Goal: Contribute content: Contribute content

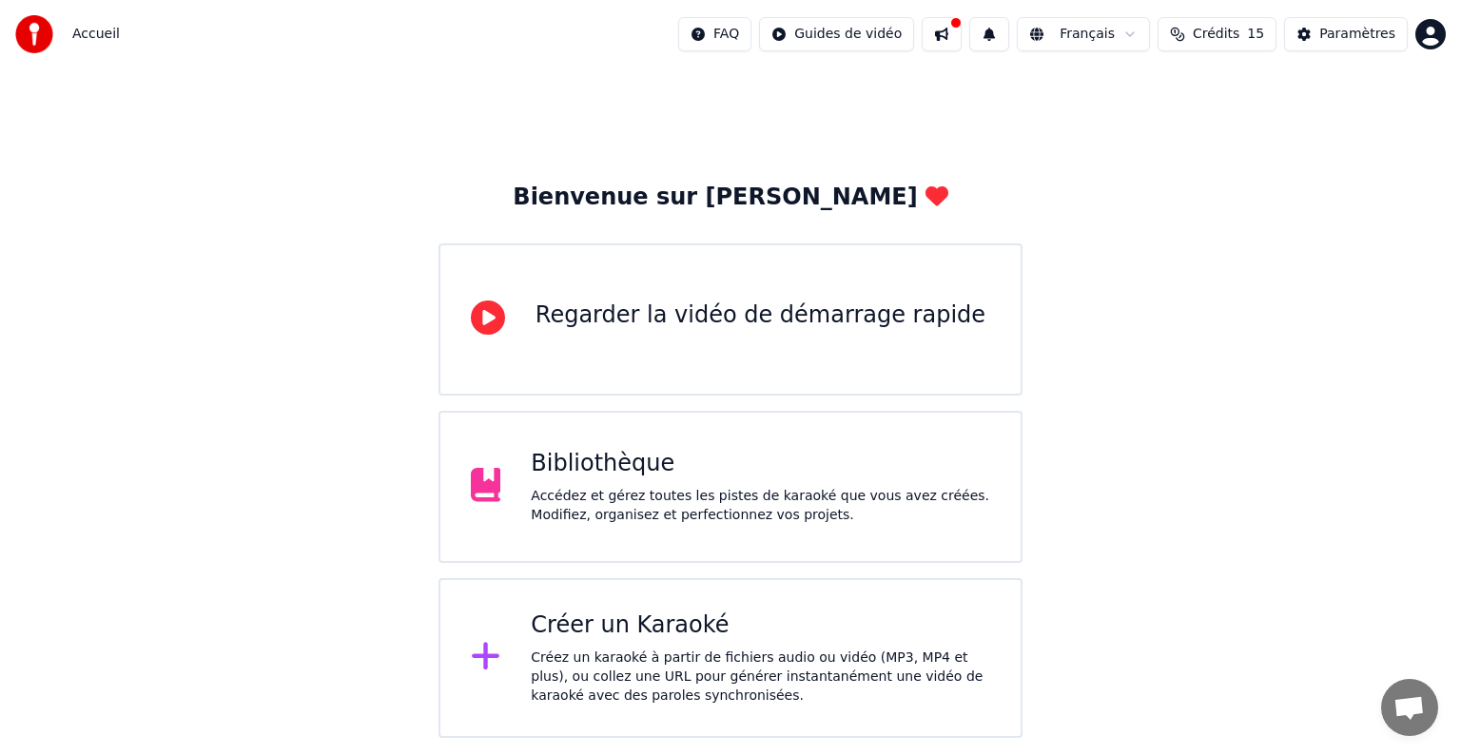
click at [637, 626] on div "Créer un Karaoké" at bounding box center [760, 626] width 459 height 30
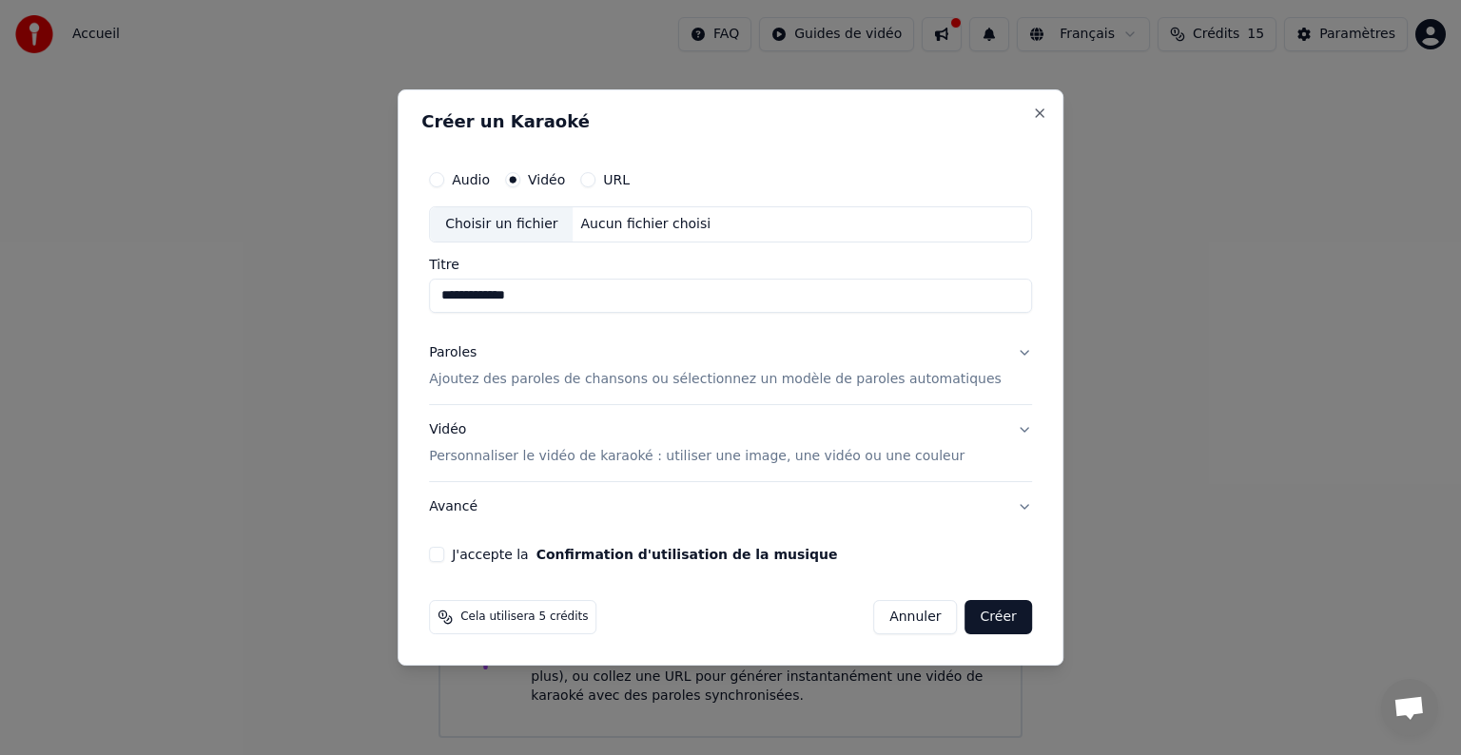
click at [549, 220] on div "Choisir un fichier" at bounding box center [501, 224] width 143 height 34
type input "**********"
click at [541, 382] on p "Ajoutez des paroles de chansons ou sélectionnez un modèle de paroles automatiqu…" at bounding box center [715, 379] width 572 height 19
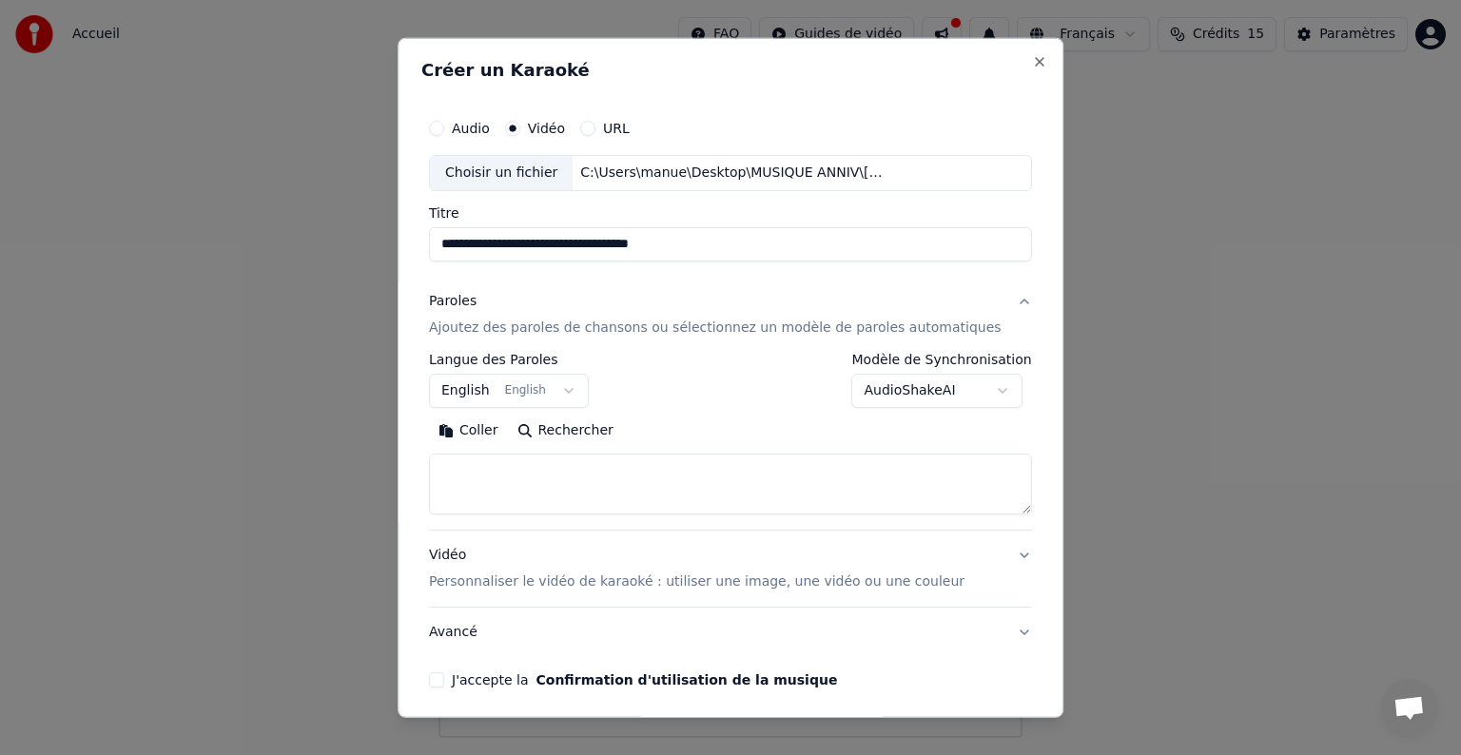
click at [511, 396] on button "English English" at bounding box center [509, 391] width 160 height 34
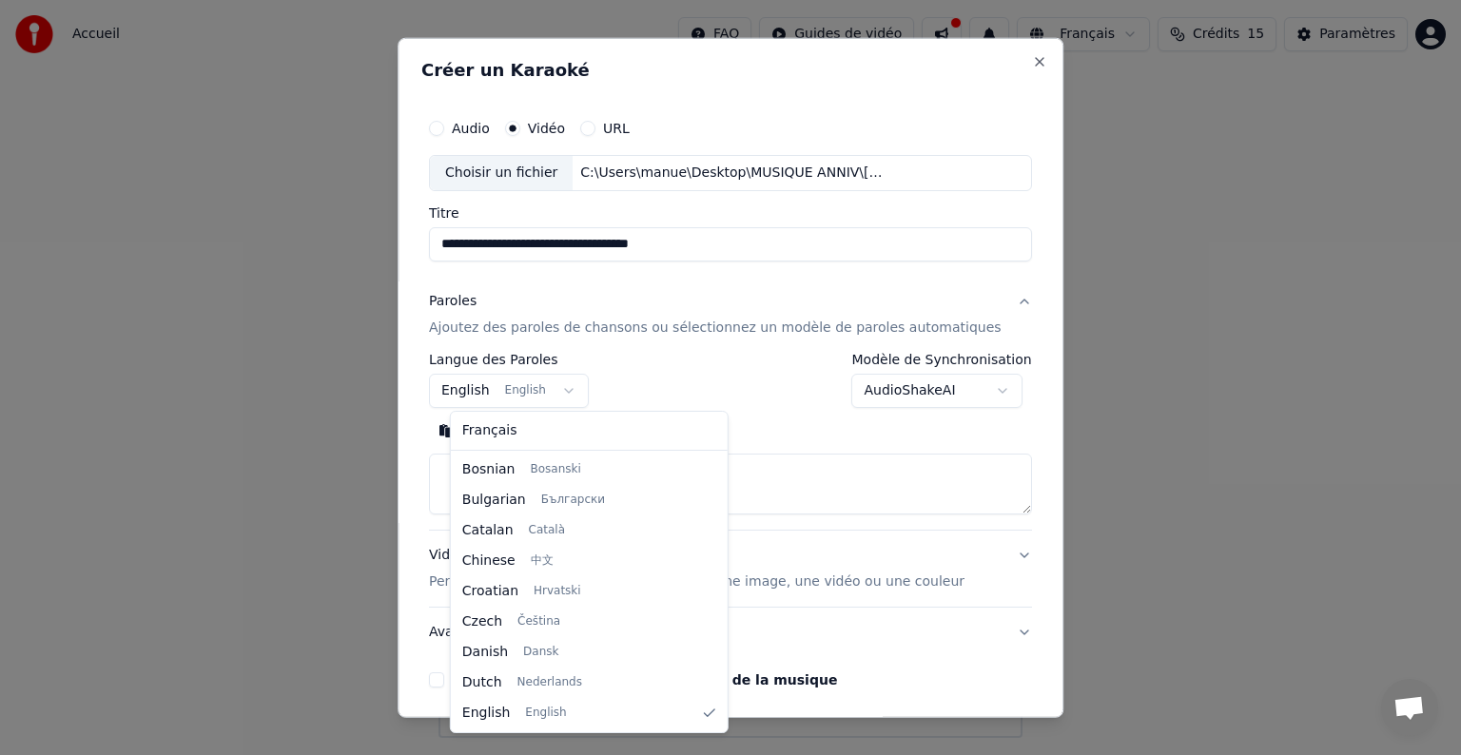
scroll to position [1216, 0]
select select "**"
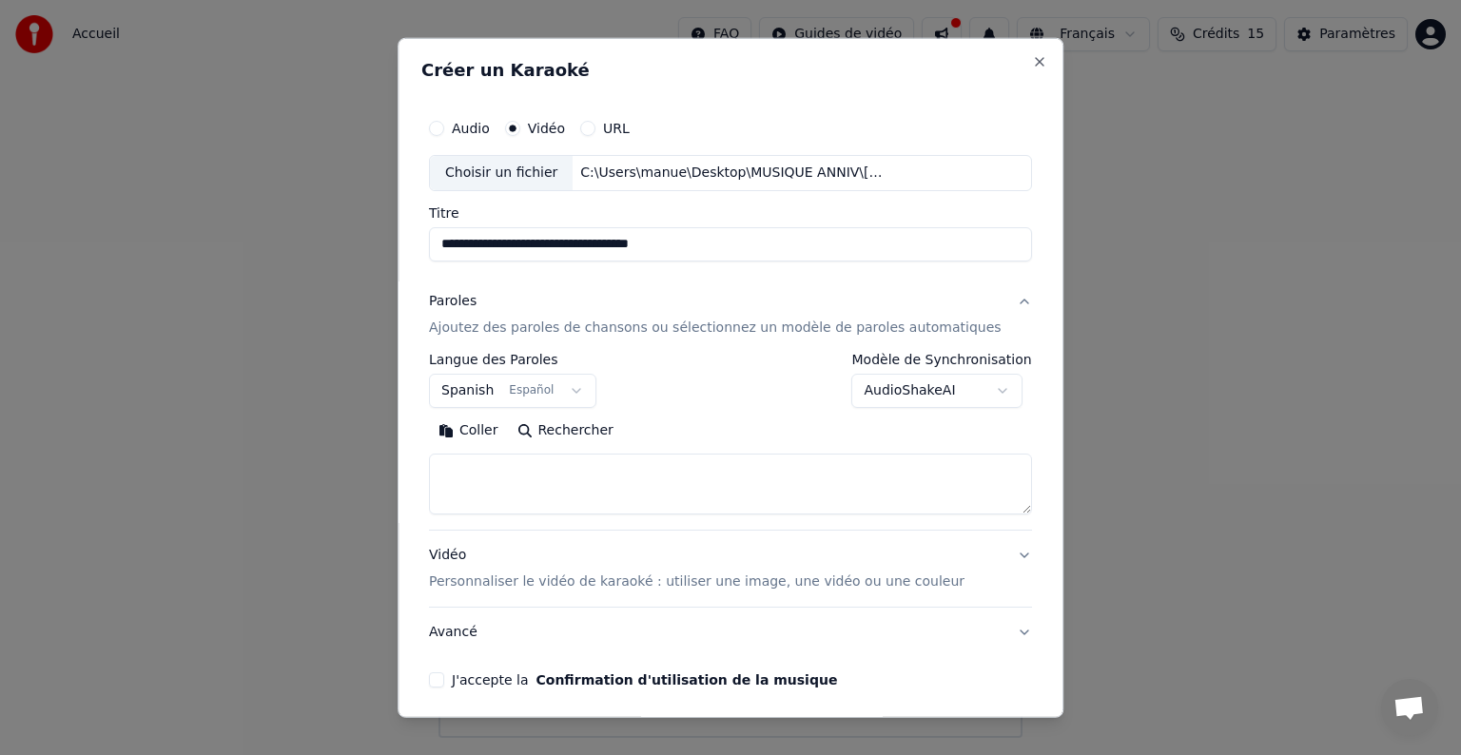
click at [499, 425] on button "Coller" at bounding box center [468, 431] width 79 height 30
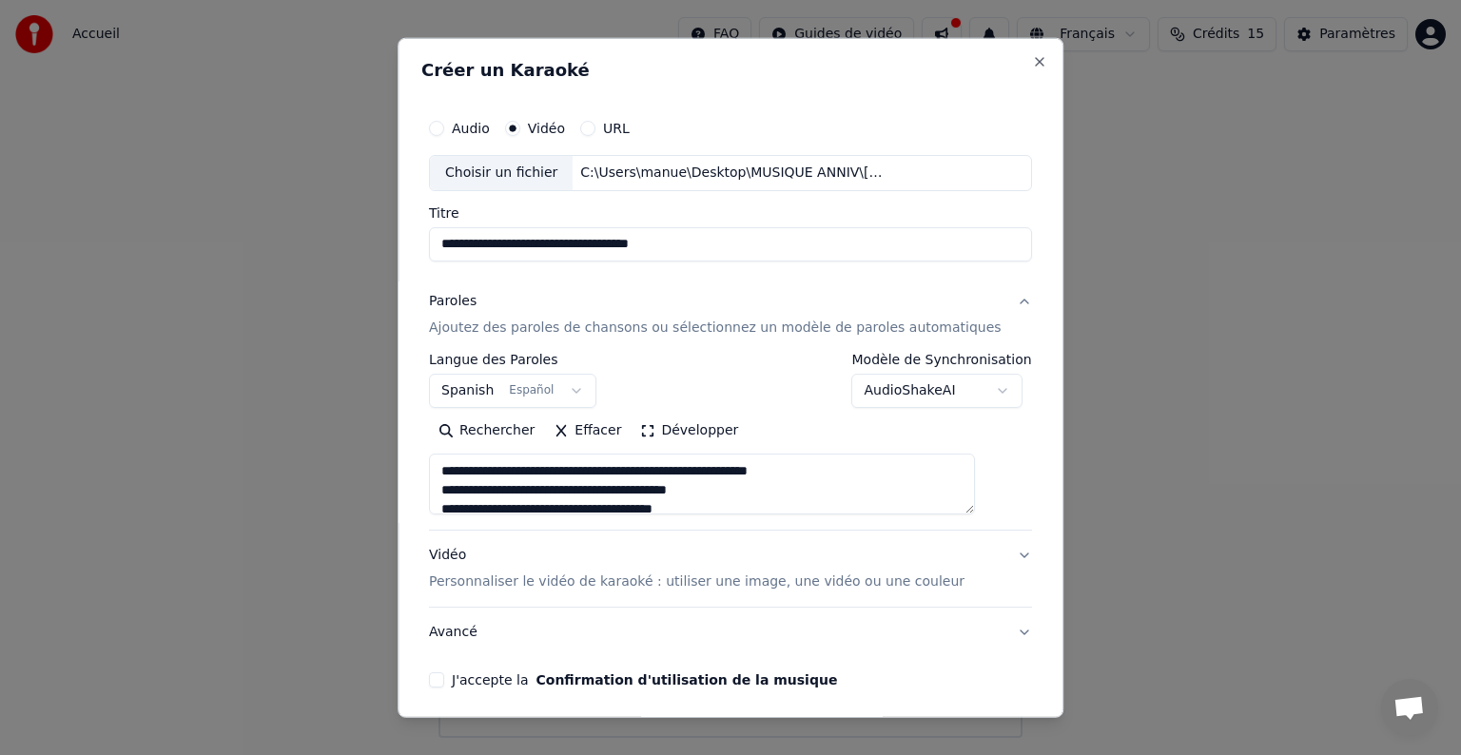
click at [628, 474] on textarea at bounding box center [702, 484] width 546 height 61
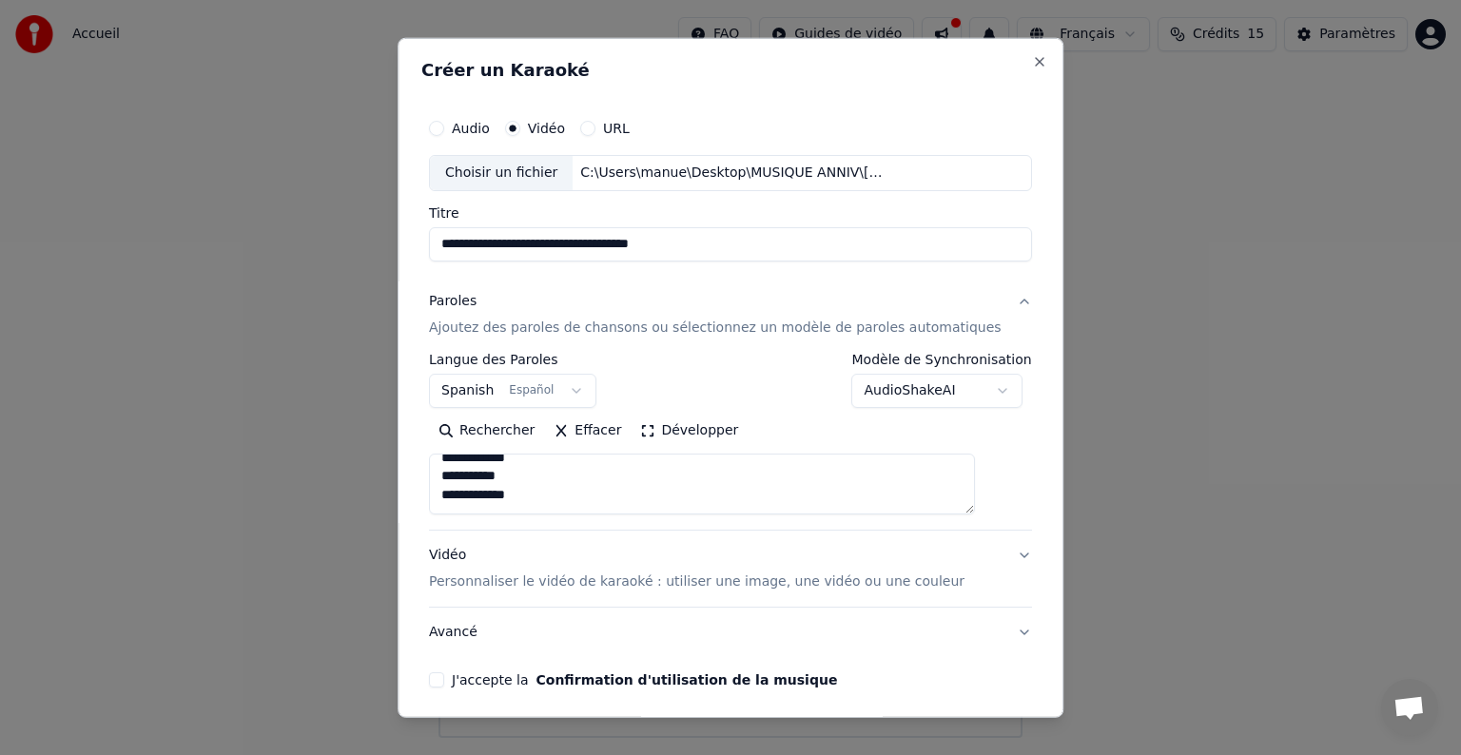
scroll to position [564, 0]
type textarea "**********"
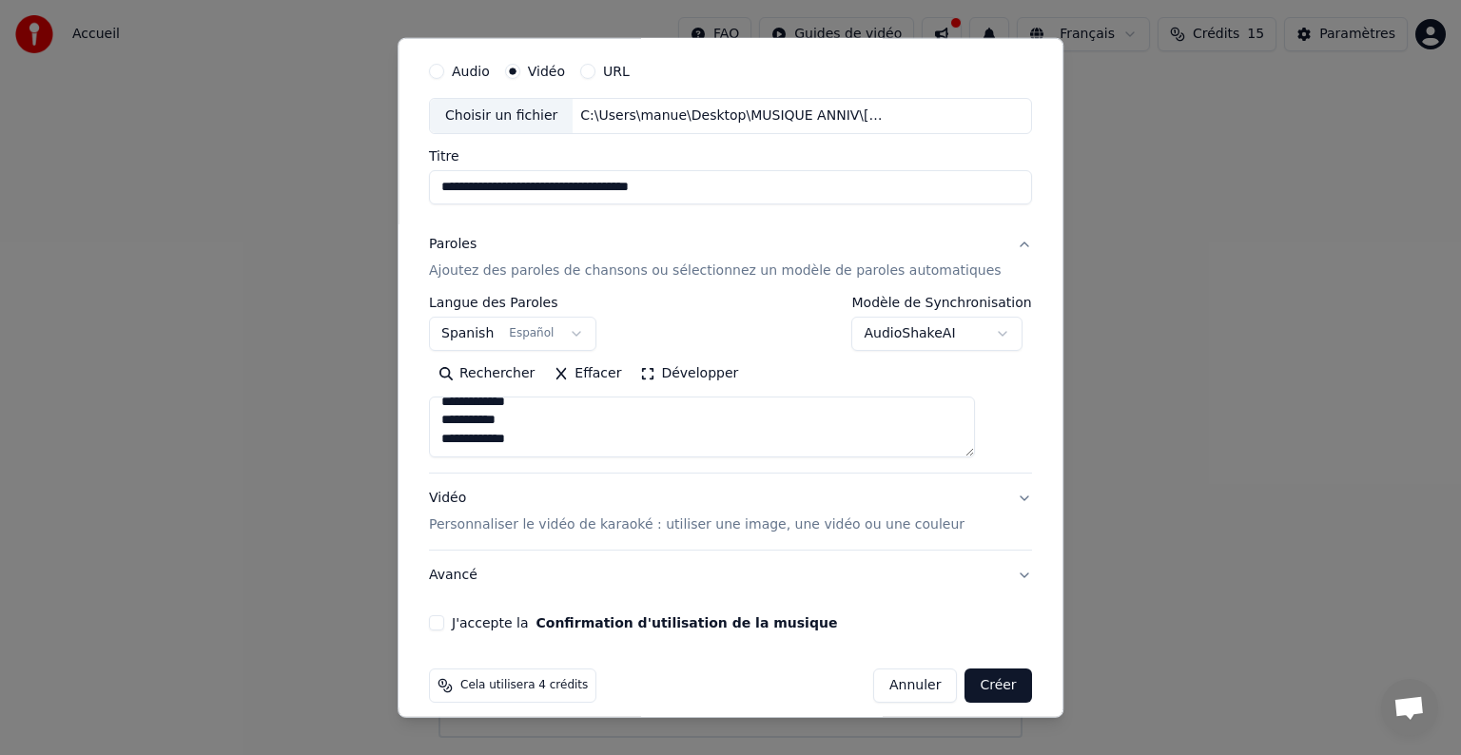
scroll to position [72, 0]
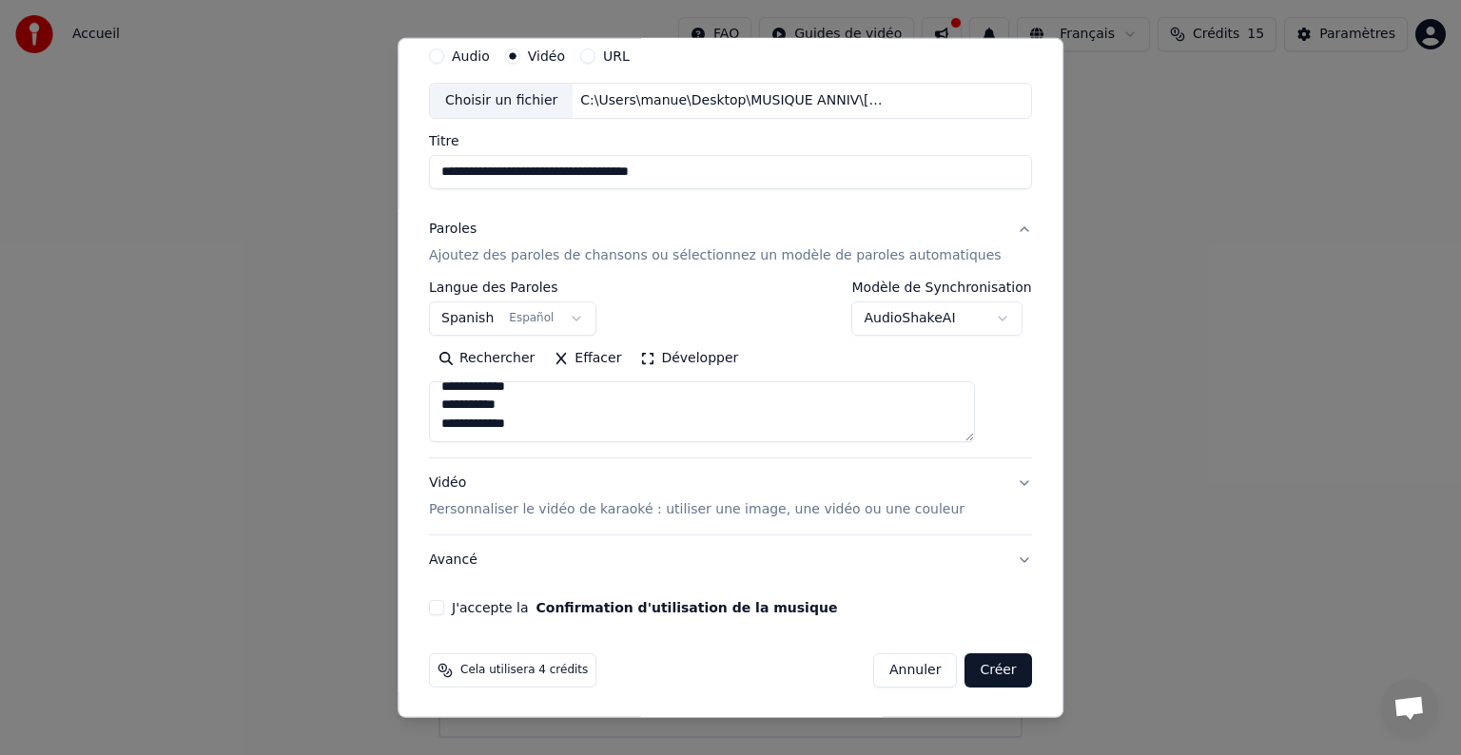
click at [456, 613] on div "J'accepte la Confirmation d'utilisation de la musique" at bounding box center [730, 607] width 603 height 15
click at [444, 605] on button "J'accepte la Confirmation d'utilisation de la musique" at bounding box center [436, 607] width 15 height 15
click at [965, 669] on button "Créer" at bounding box center [998, 670] width 67 height 34
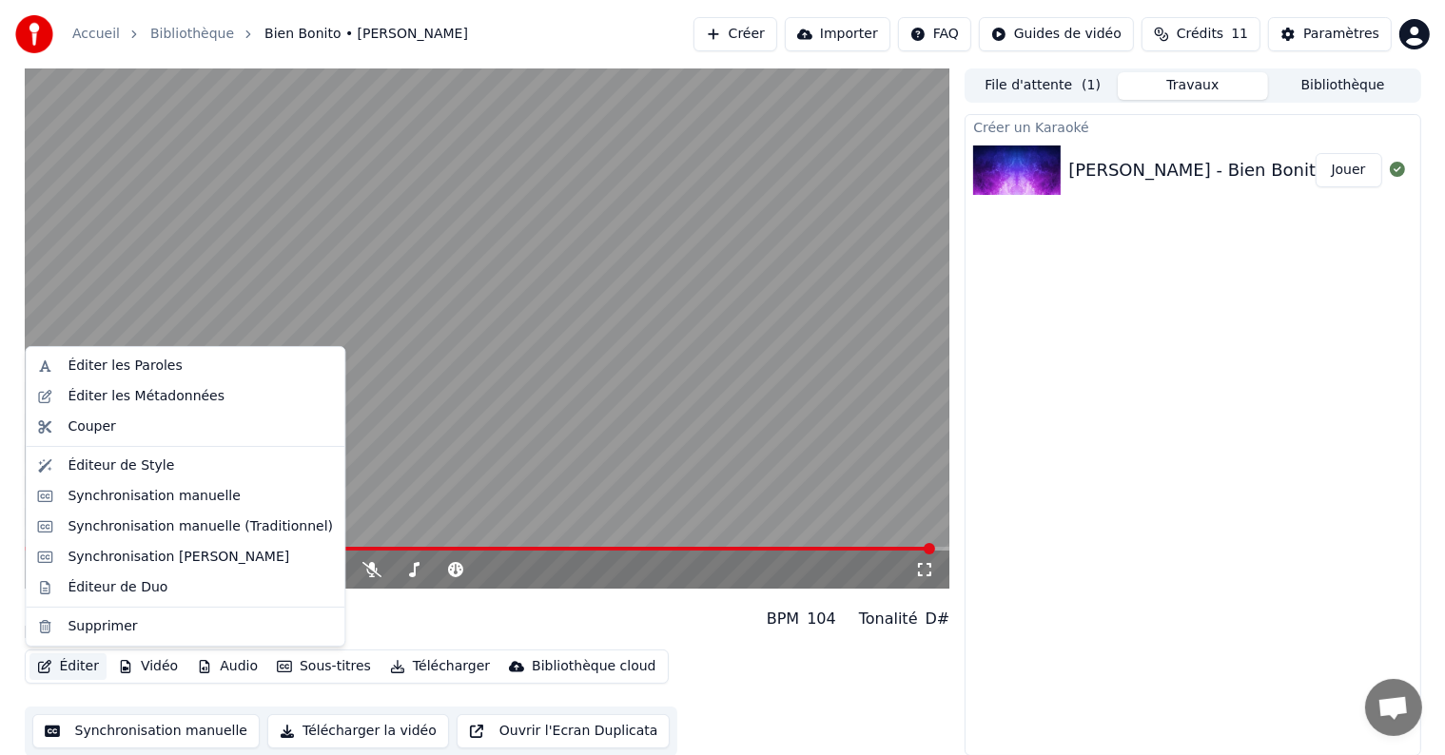
click at [68, 662] on button "Éditer" at bounding box center [67, 666] width 77 height 27
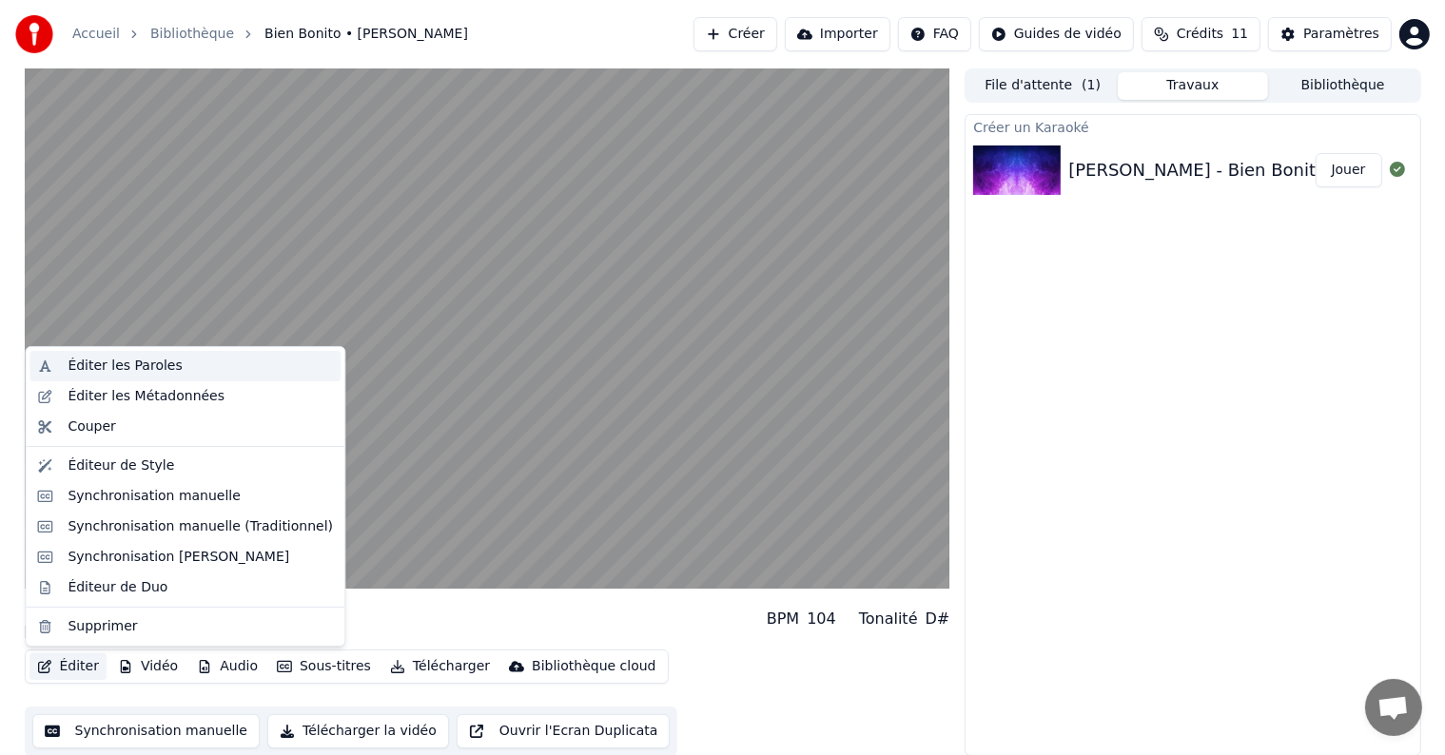
click at [143, 366] on div "Éditer les Paroles" at bounding box center [125, 366] width 114 height 19
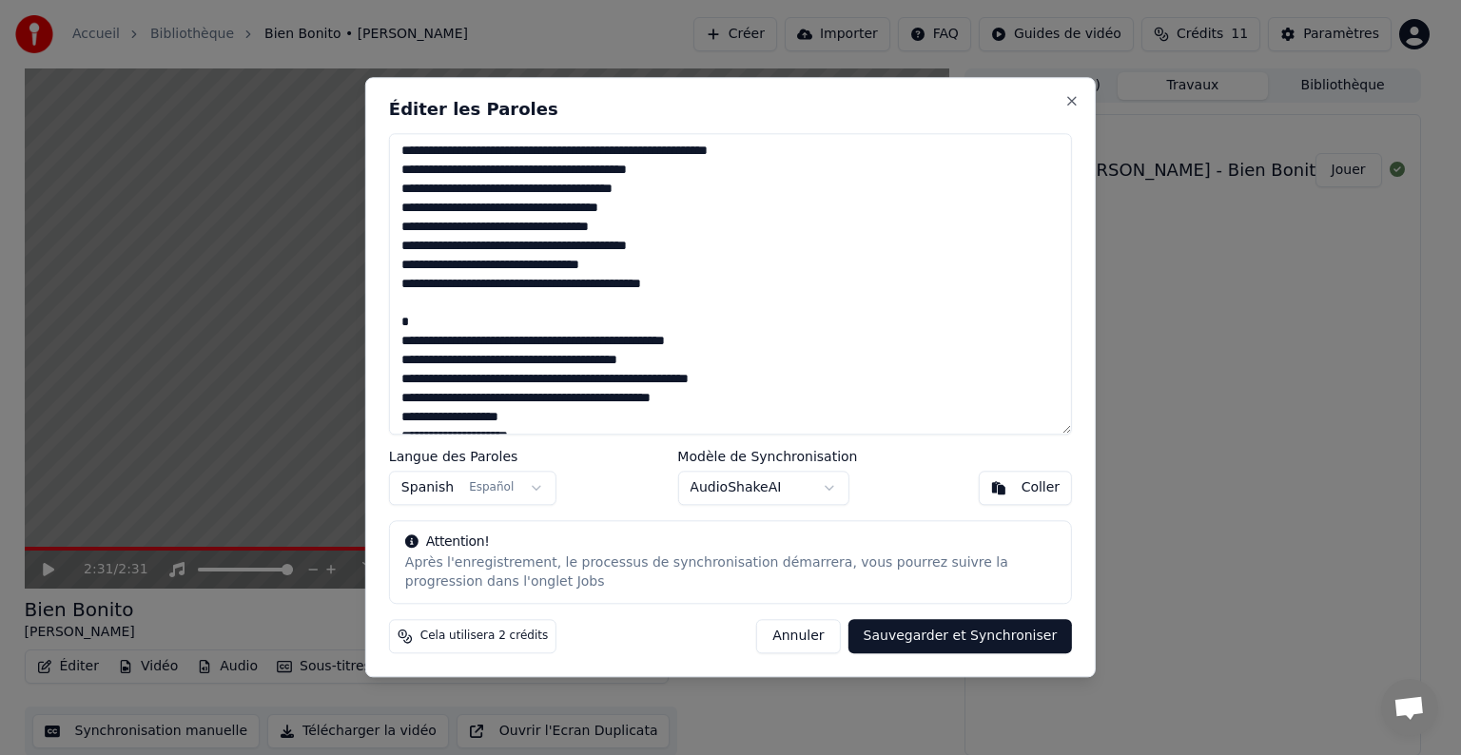
click at [812, 635] on button "Annuler" at bounding box center [798, 637] width 84 height 34
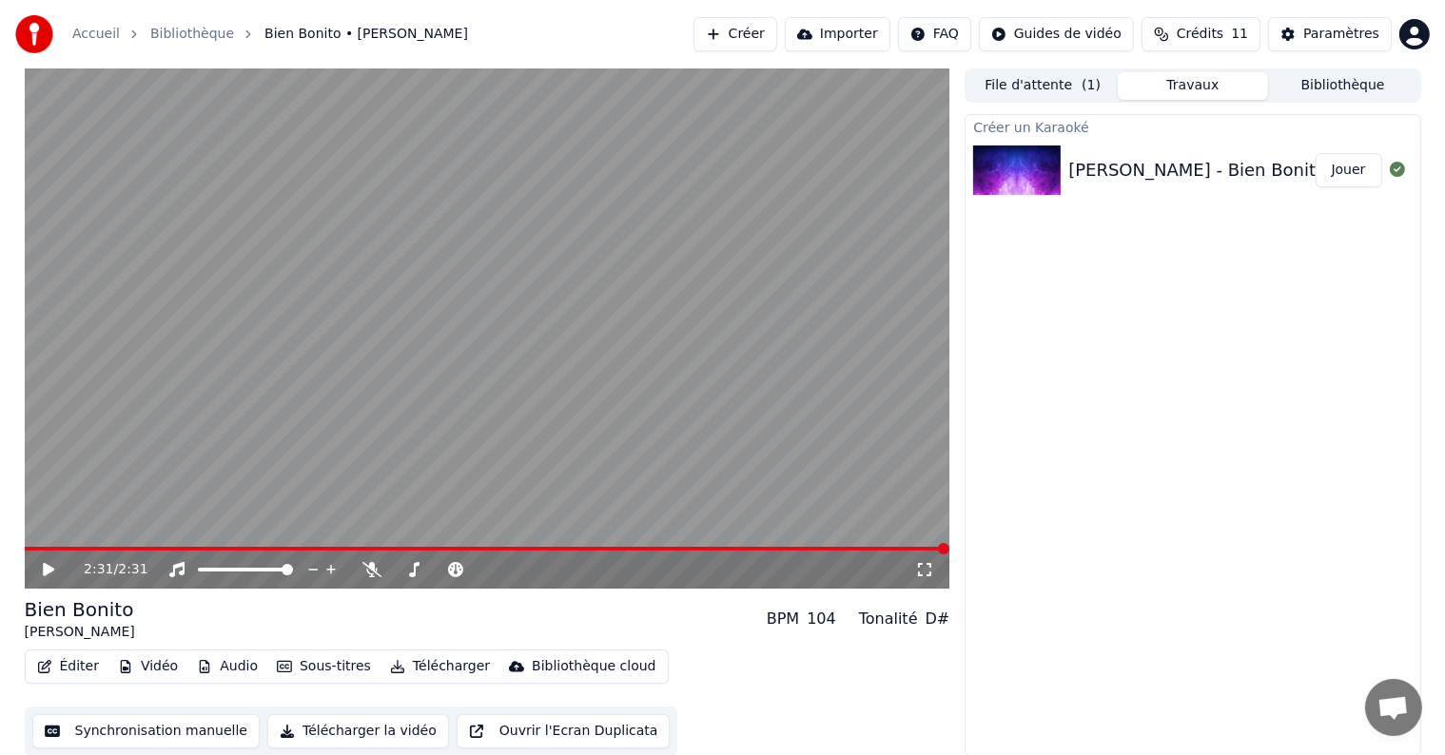
click at [1342, 170] on button "Jouer" at bounding box center [1348, 170] width 67 height 34
click at [145, 547] on span at bounding box center [471, 549] width 893 height 4
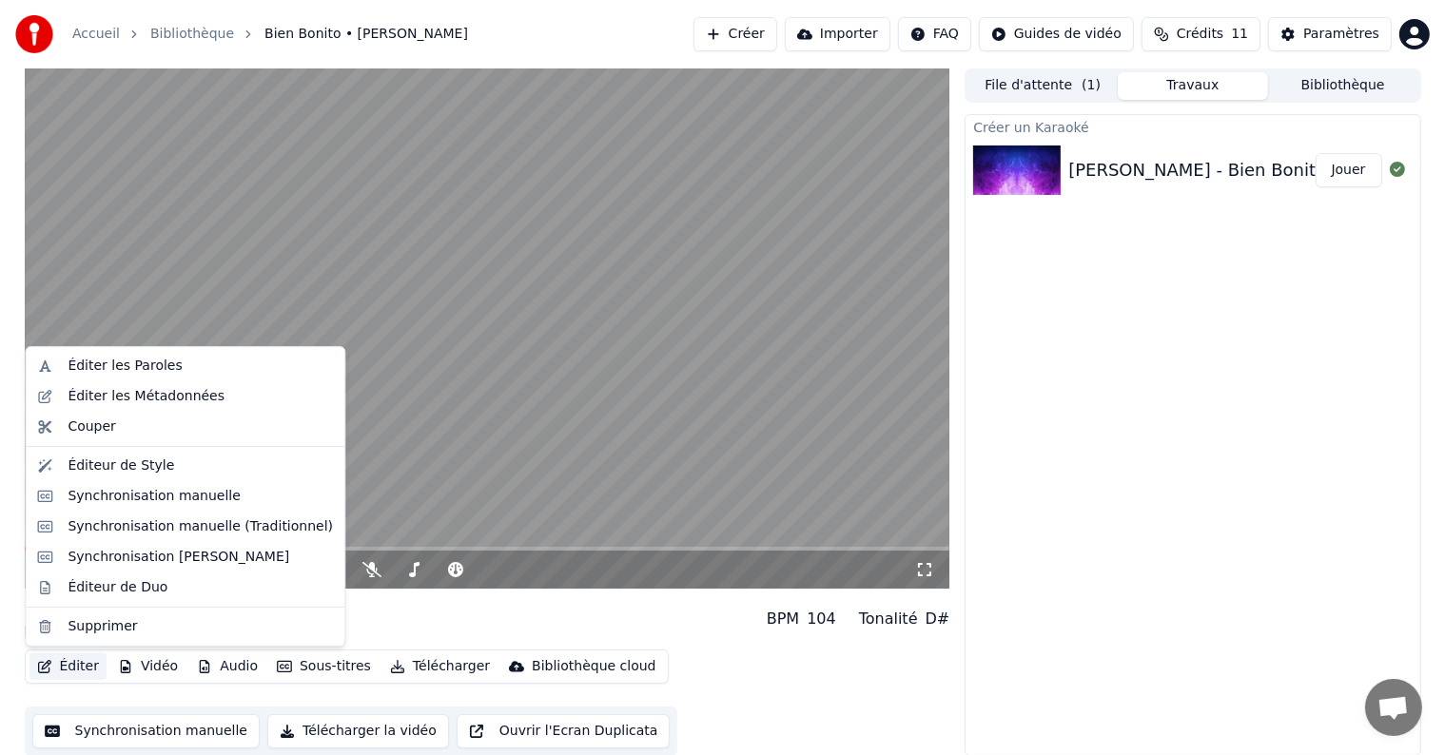
click at [76, 669] on button "Éditer" at bounding box center [67, 666] width 77 height 27
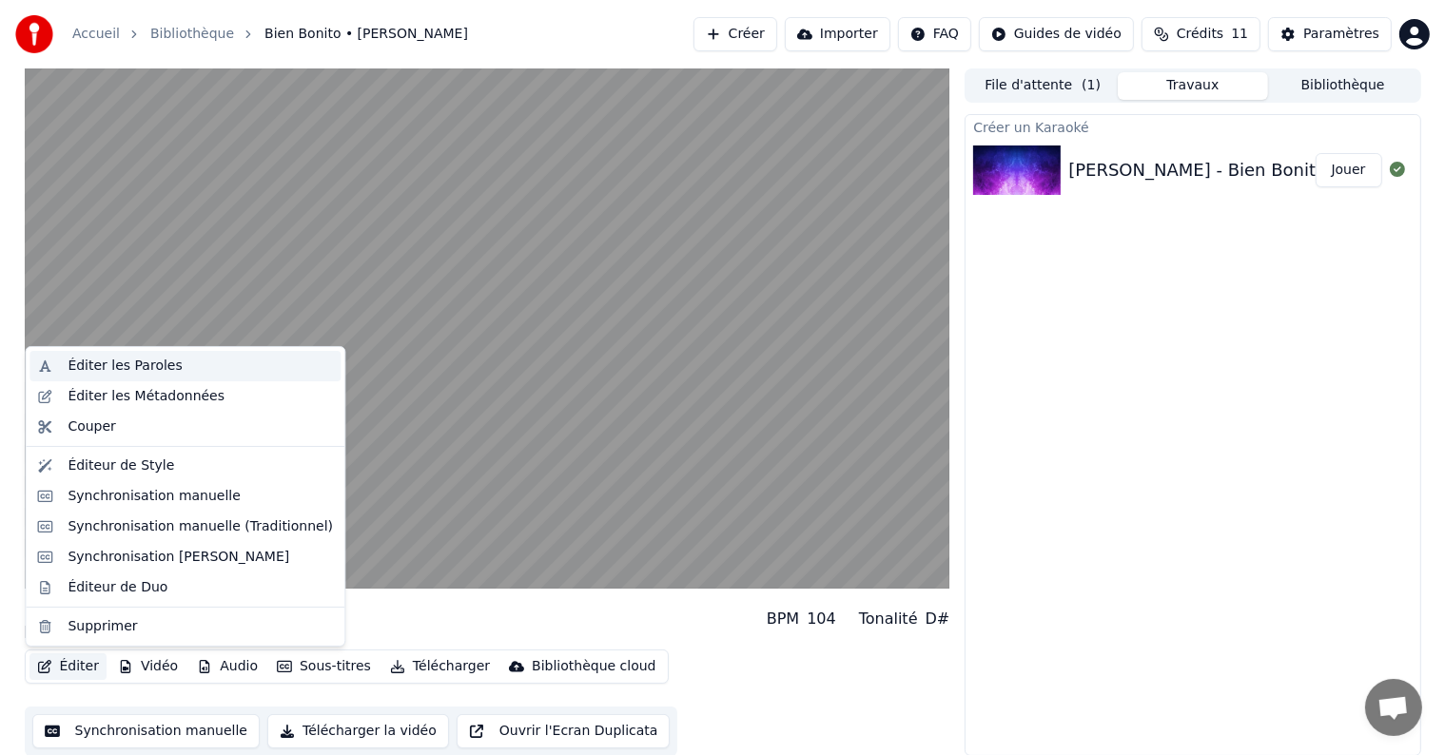
click at [126, 366] on div "Éditer les Paroles" at bounding box center [125, 366] width 114 height 19
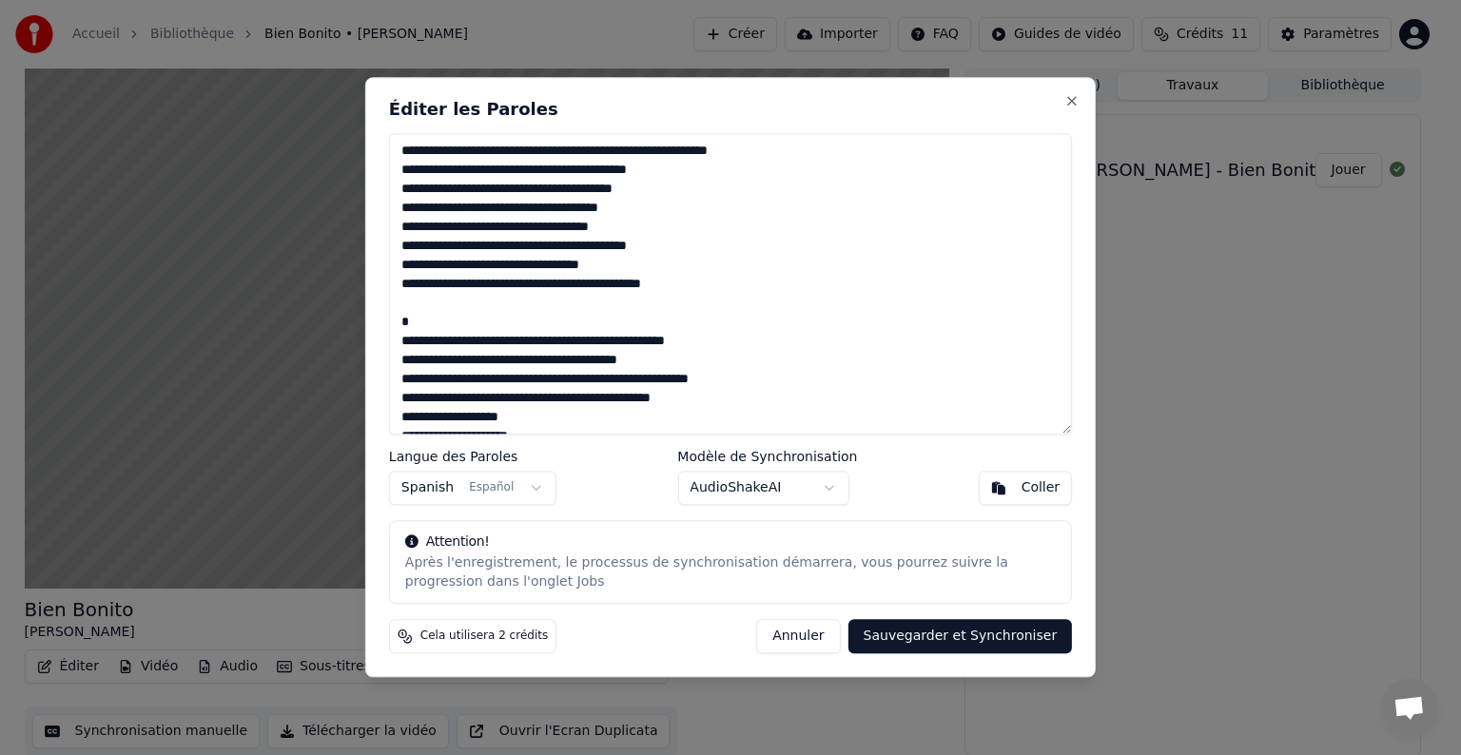
click at [555, 316] on textarea at bounding box center [730, 283] width 683 height 301
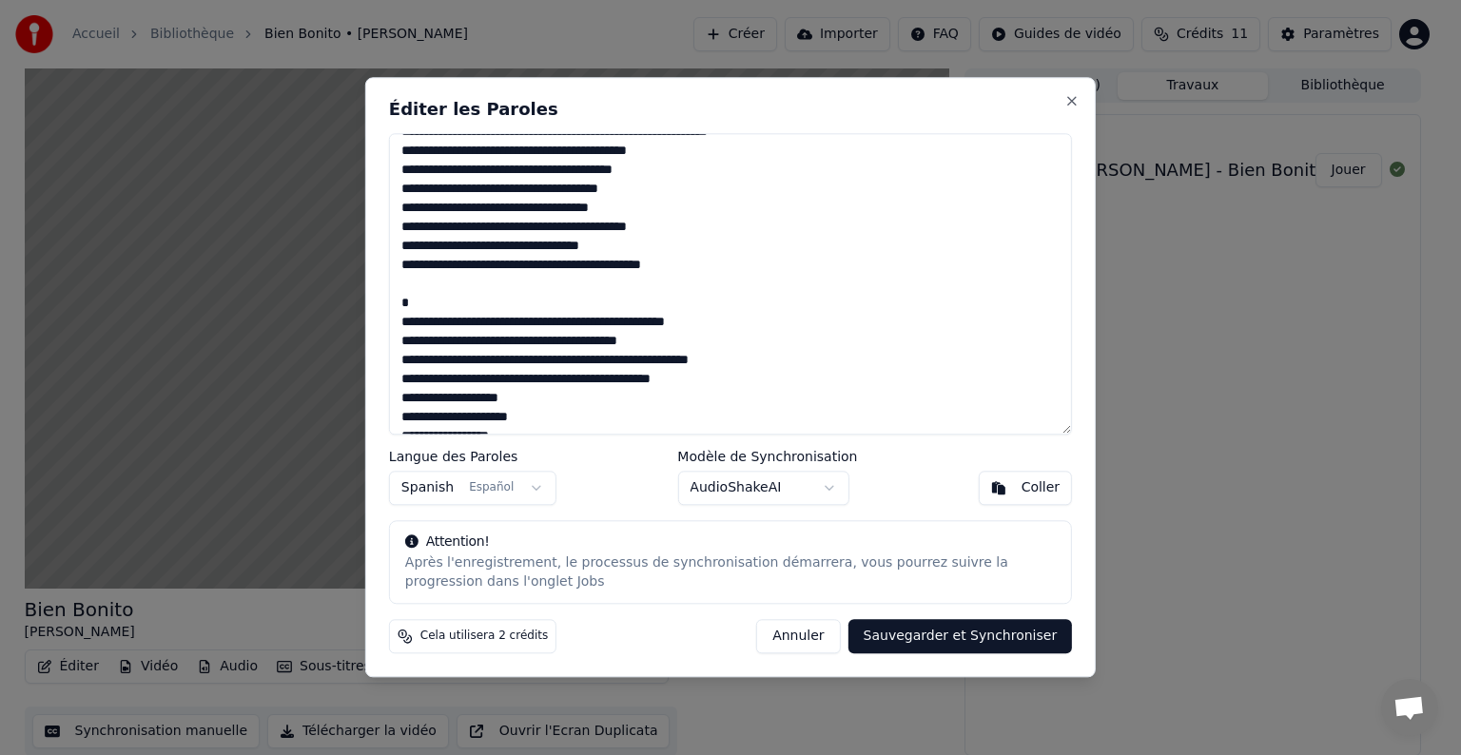
scroll to position [10, 0]
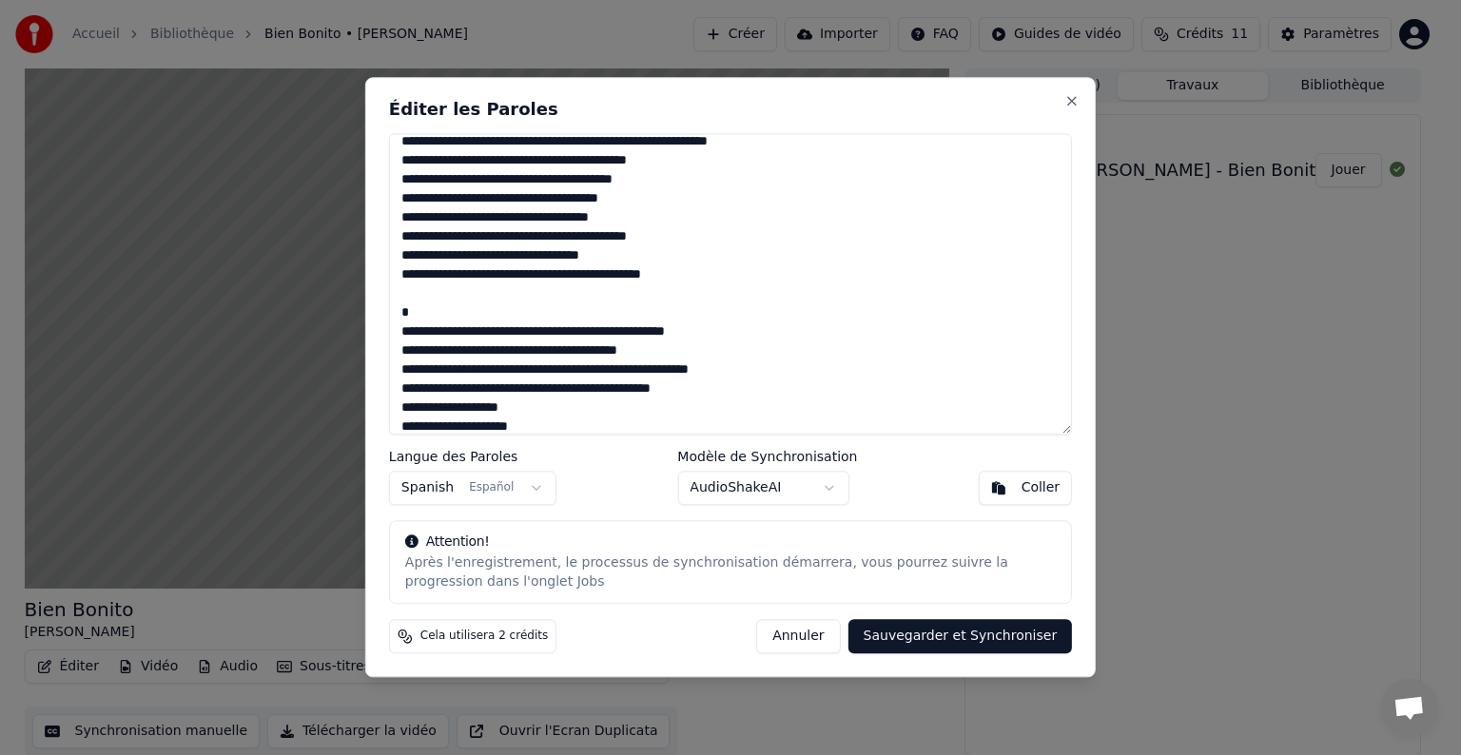
click at [582, 217] on textarea at bounding box center [730, 283] width 683 height 301
click at [704, 370] on textarea at bounding box center [730, 283] width 683 height 301
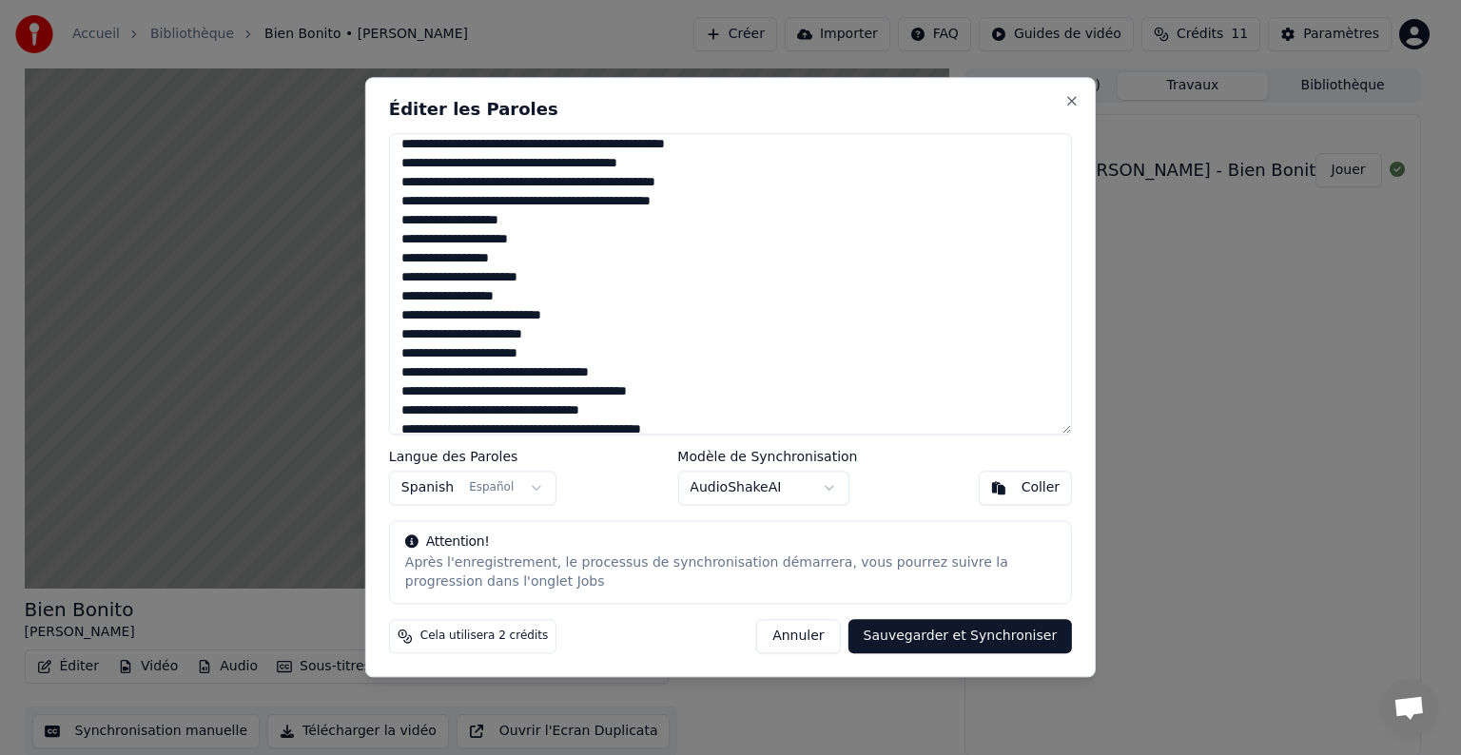
scroll to position [201, 0]
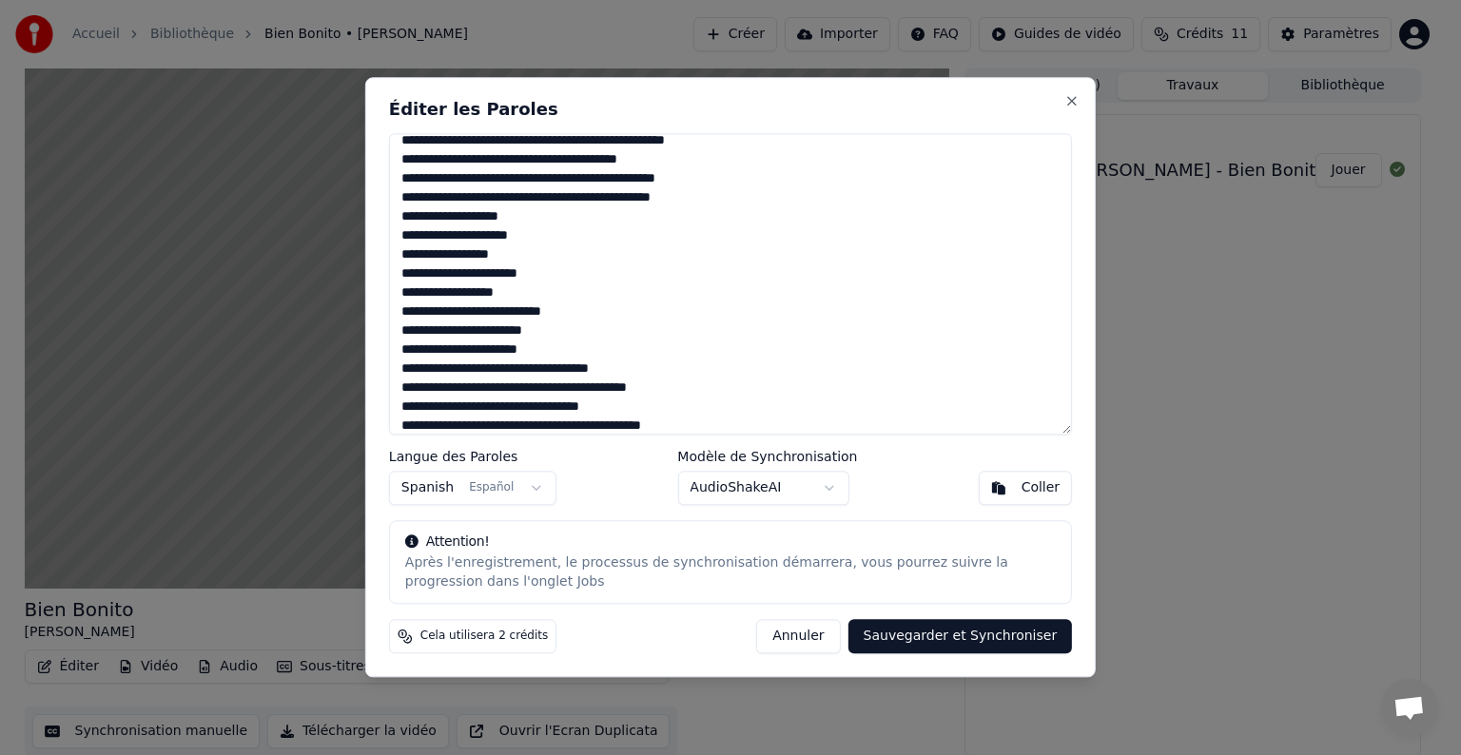
click at [579, 373] on textarea at bounding box center [730, 283] width 683 height 301
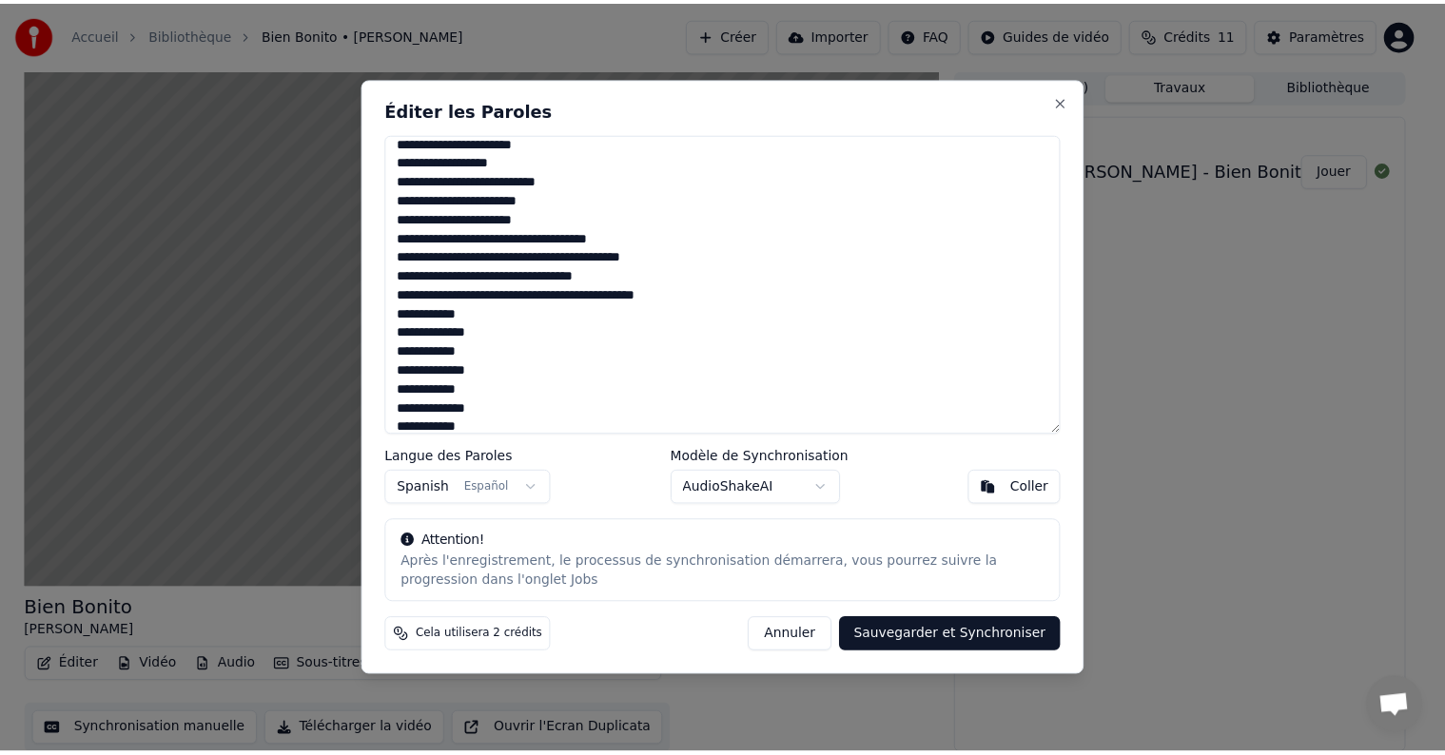
scroll to position [360, 0]
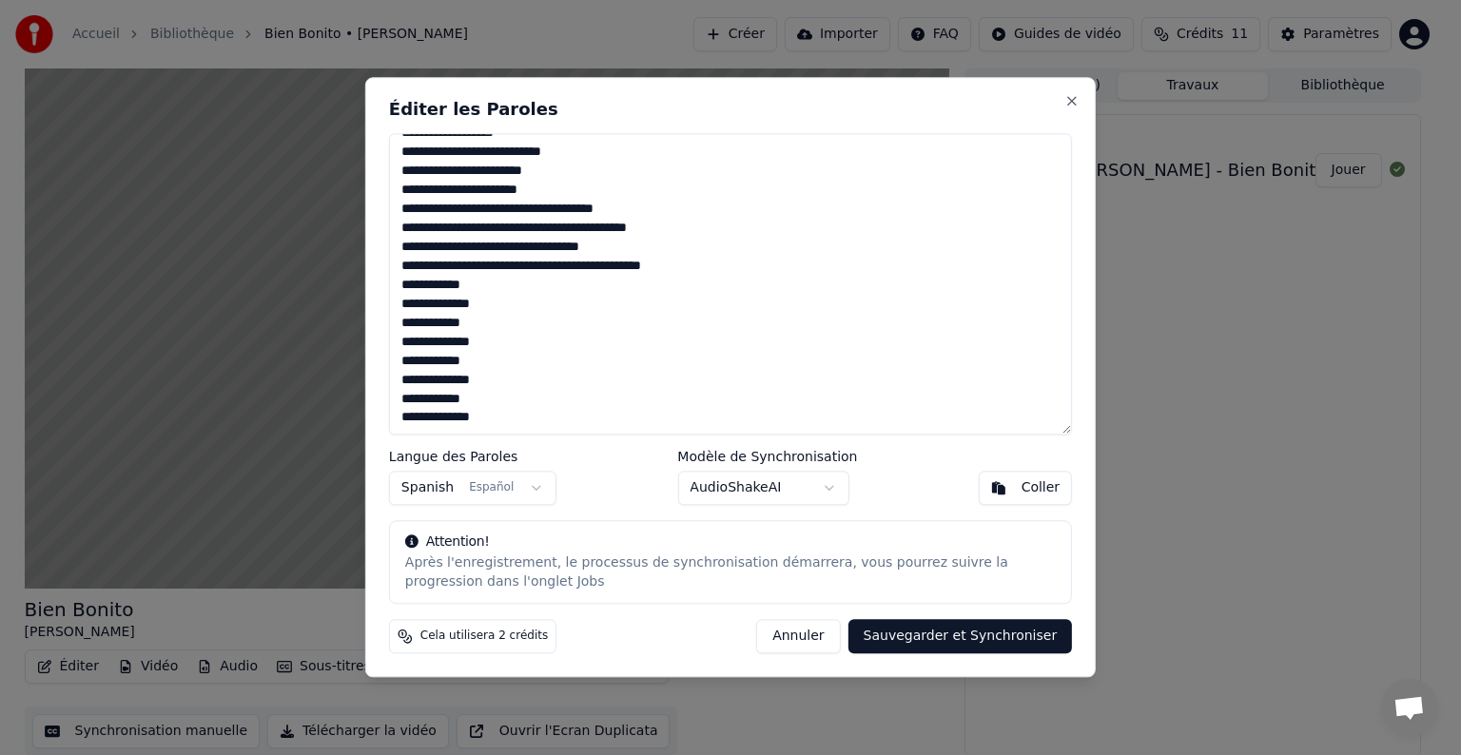
type textarea "**********"
click at [950, 631] on button "Sauvegarder et Synchroniser" at bounding box center [960, 637] width 224 height 34
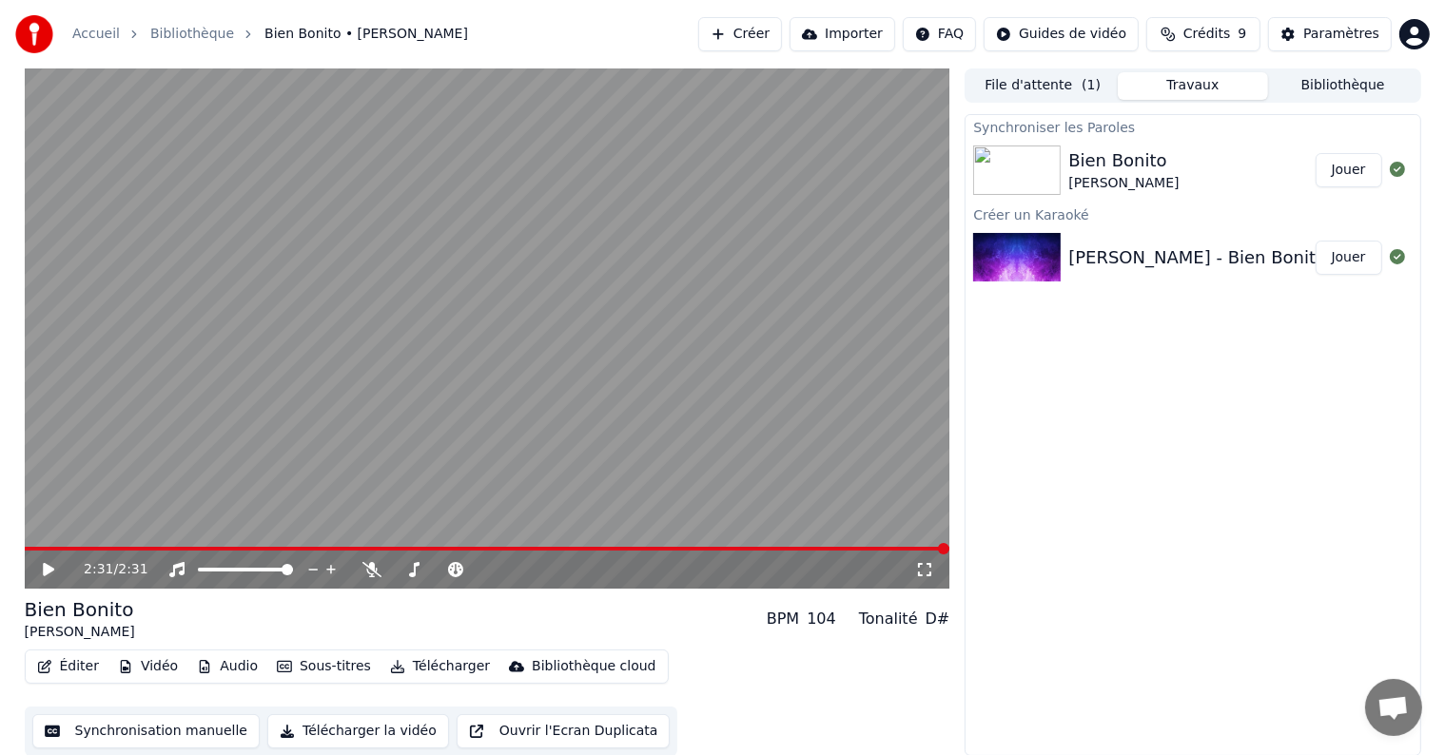
click at [1348, 178] on button "Jouer" at bounding box center [1348, 170] width 67 height 34
click at [25, 543] on span at bounding box center [30, 548] width 11 height 11
click at [316, 732] on button "Télécharger la vidéo" at bounding box center [358, 731] width 182 height 34
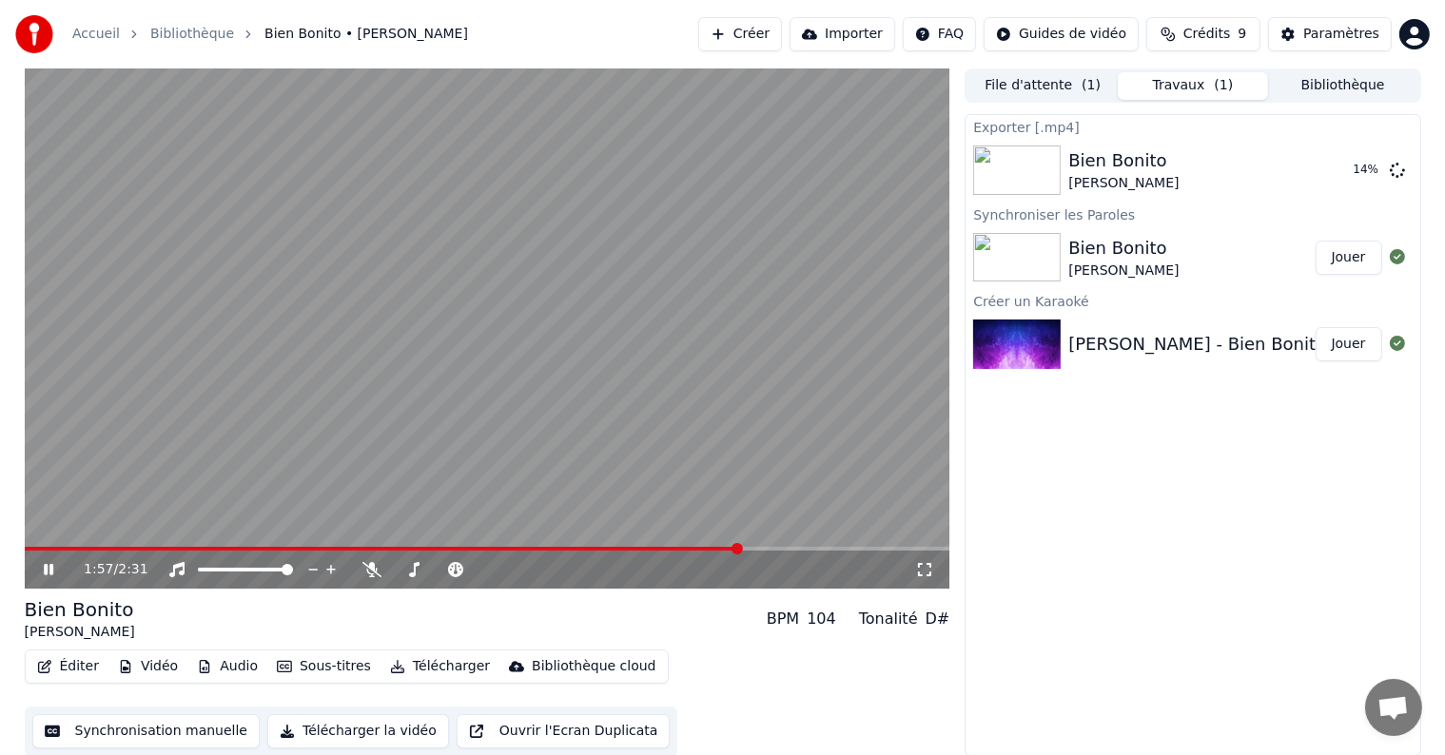
click at [506, 431] on video at bounding box center [487, 328] width 925 height 520
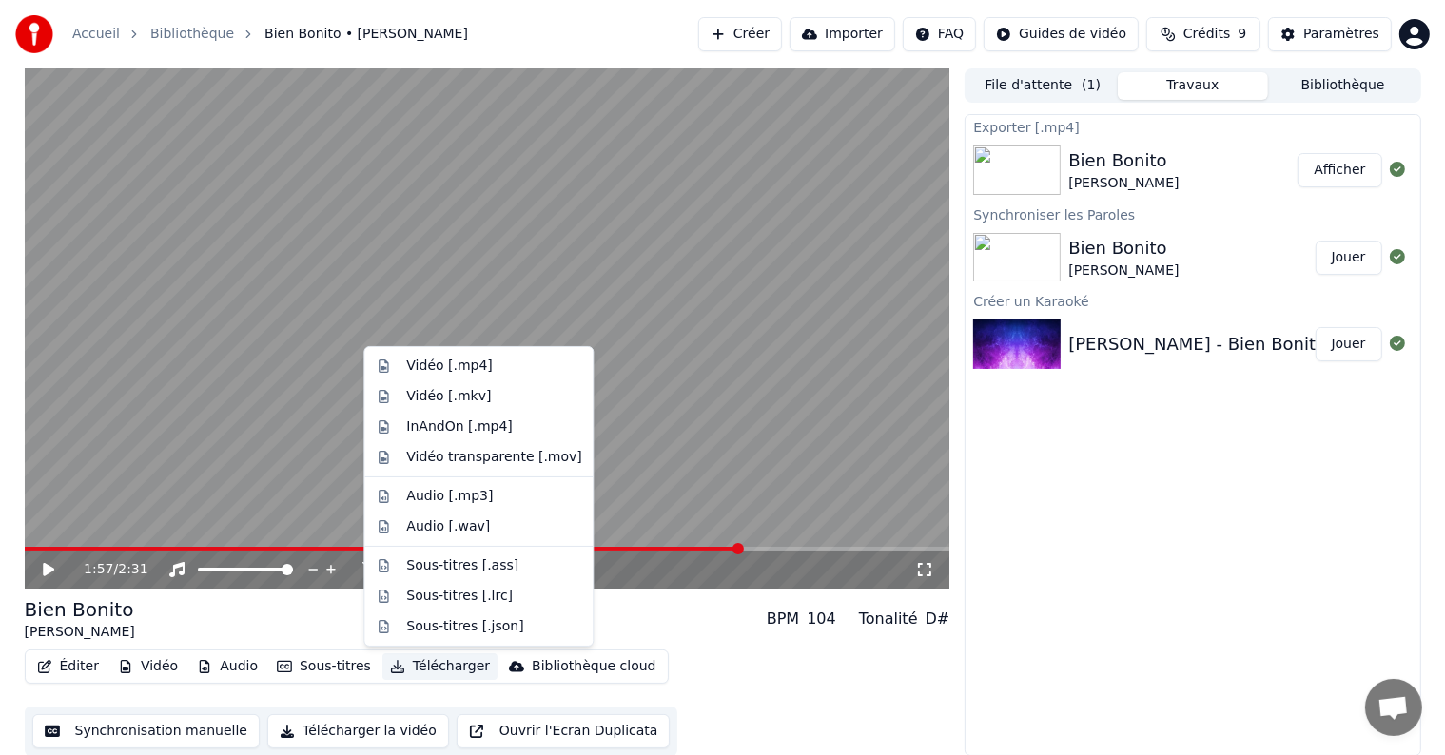
click at [432, 667] on button "Télécharger" at bounding box center [439, 666] width 115 height 27
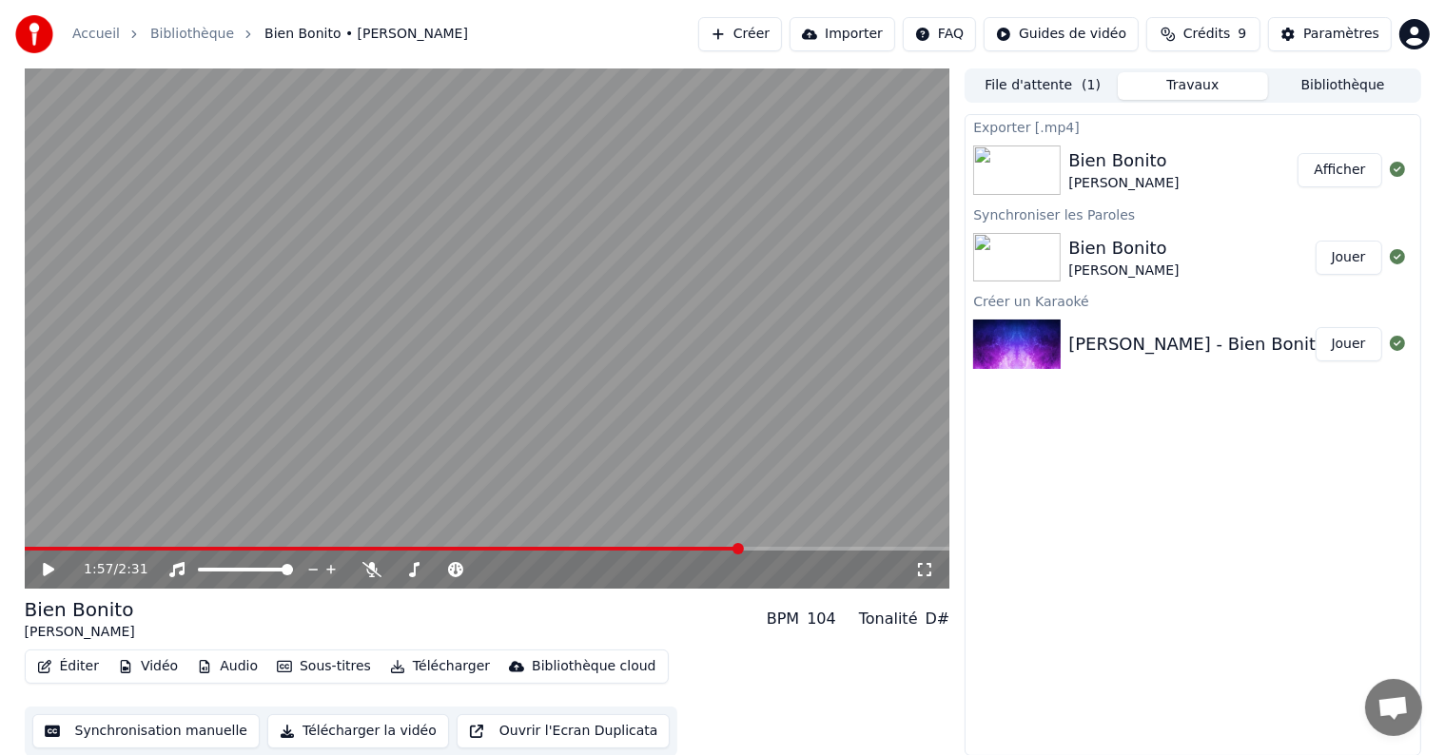
click at [1354, 178] on button "Afficher" at bounding box center [1339, 170] width 84 height 34
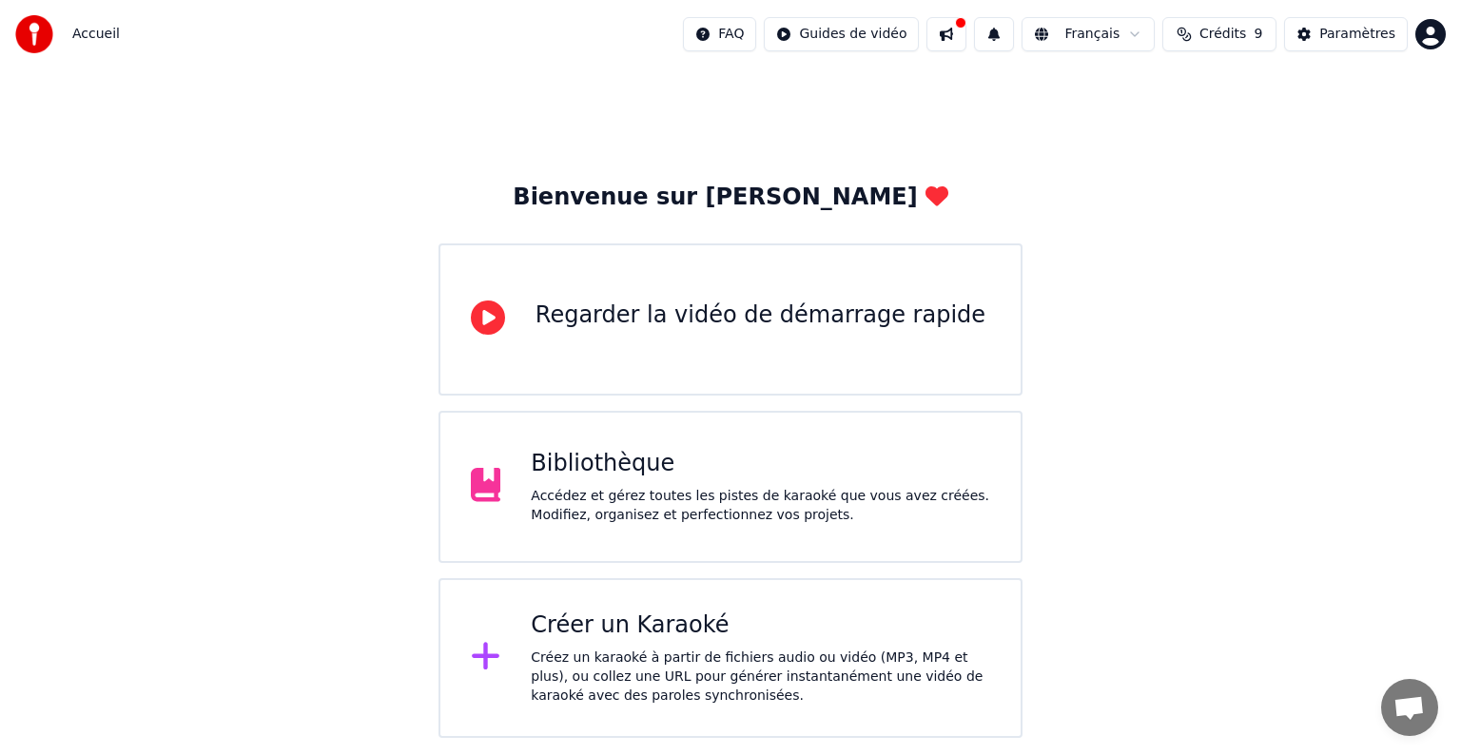
click at [679, 493] on div "Accédez et gérez toutes les pistes de karaoké que vous avez créées. Modifiez, o…" at bounding box center [760, 506] width 459 height 38
